Goal: Navigation & Orientation: Find specific page/section

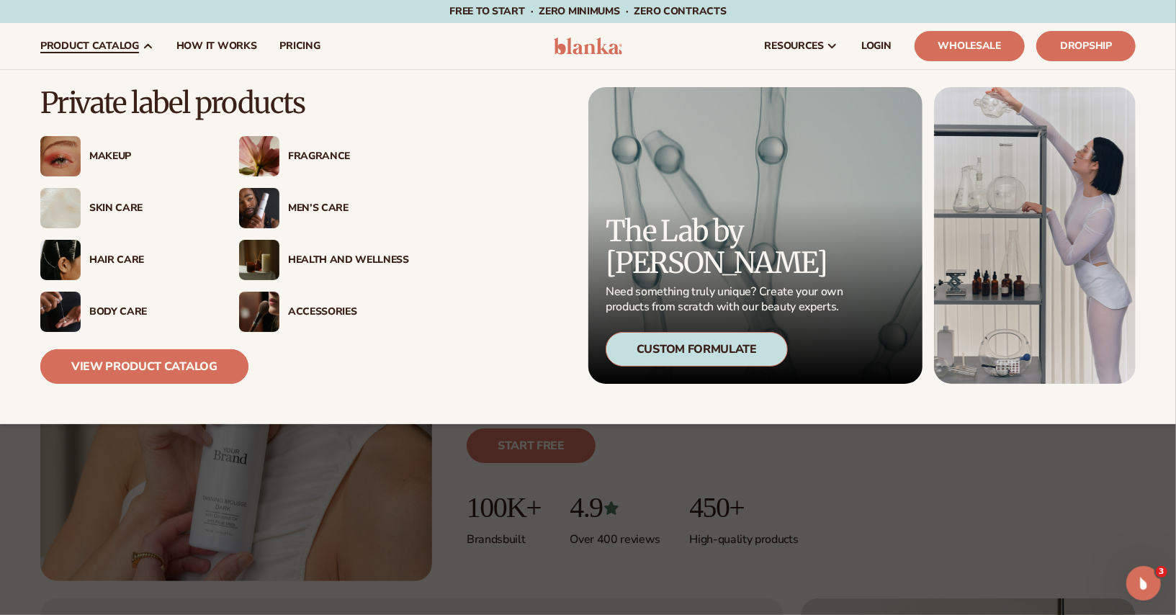
click at [103, 361] on link "View Product Catalog" at bounding box center [144, 366] width 208 height 35
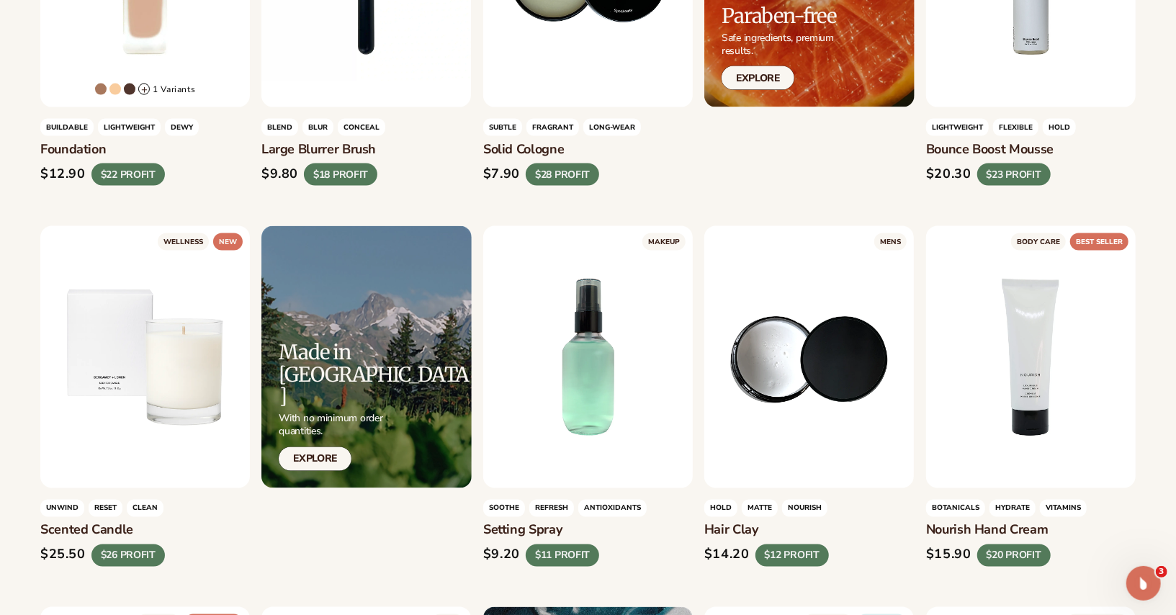
scroll to position [1380, 0]
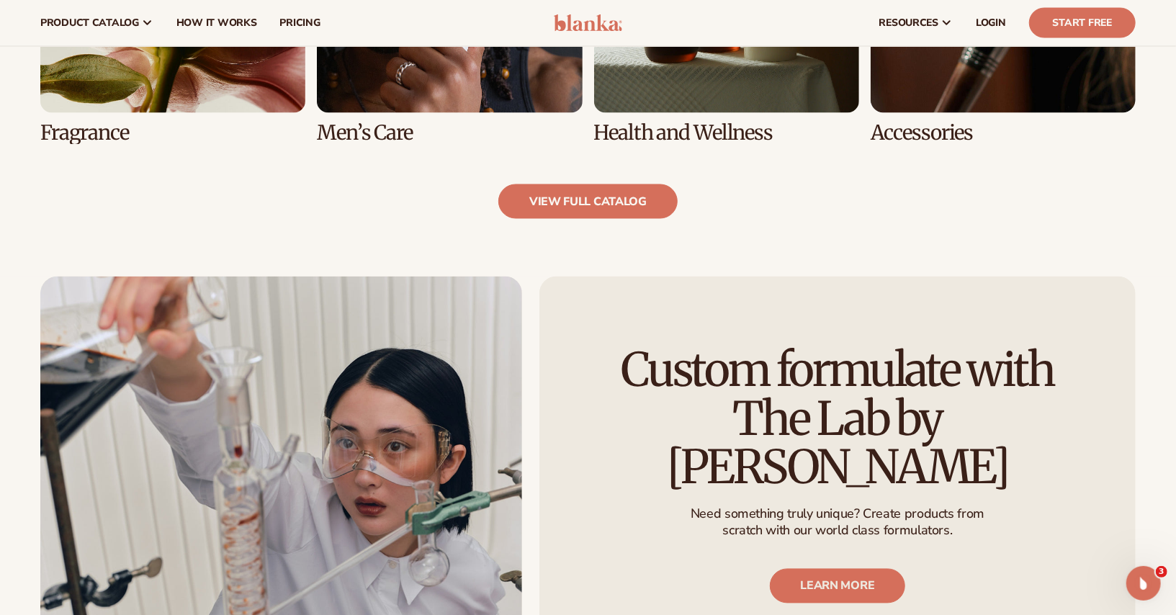
scroll to position [1532, 0]
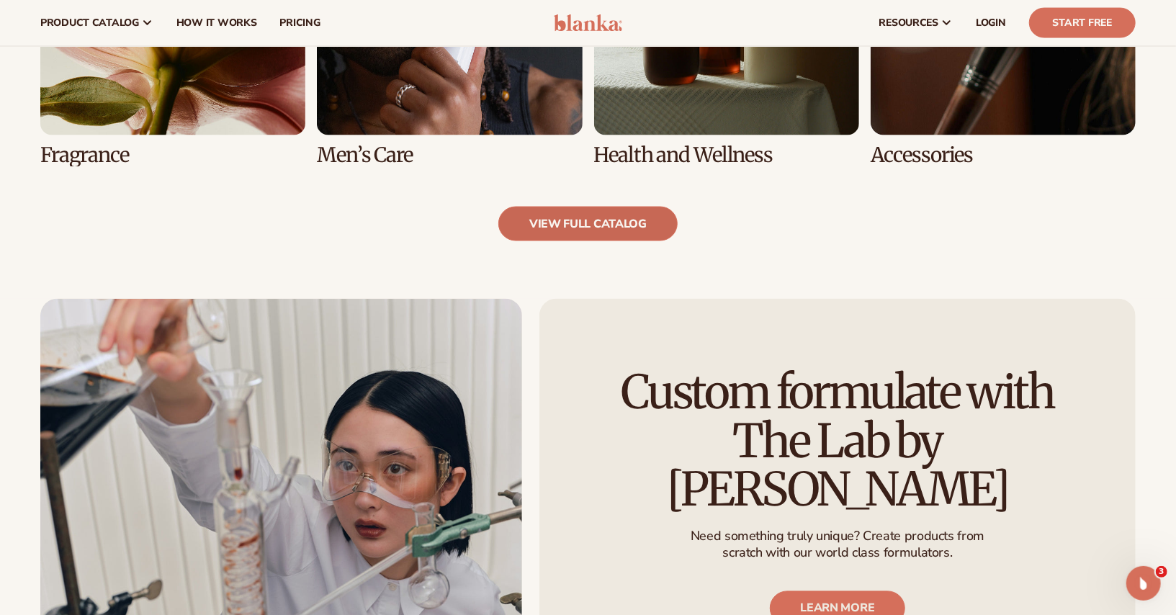
click at [649, 217] on link "view full catalog" at bounding box center [587, 224] width 179 height 35
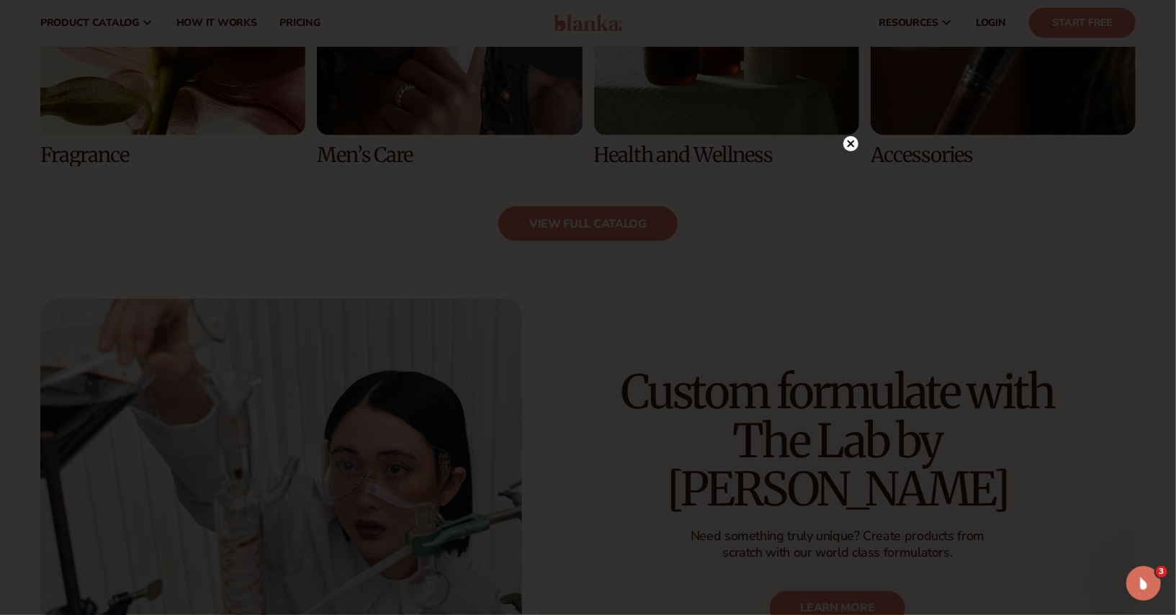
click at [844, 146] on circle at bounding box center [850, 143] width 15 height 15
